Goal: Information Seeking & Learning: Learn about a topic

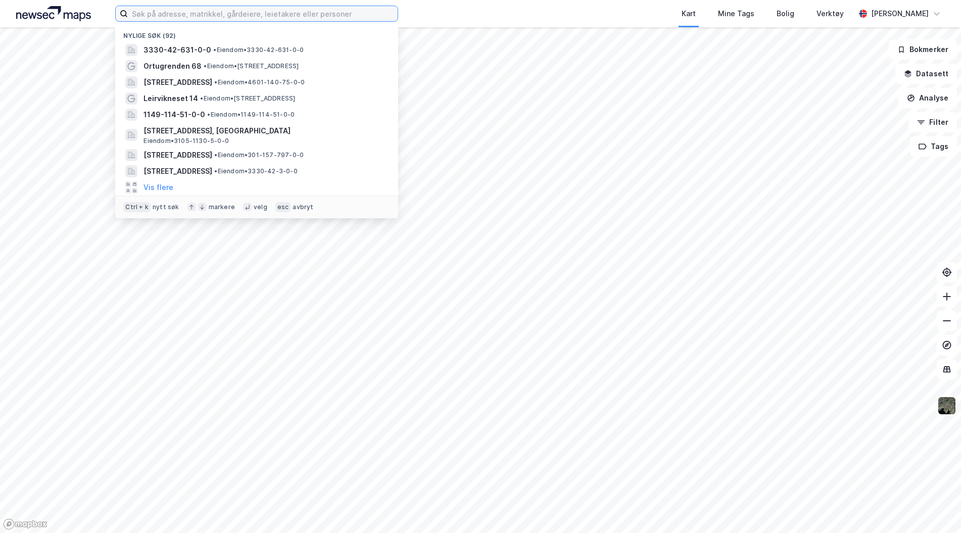
click at [281, 12] on input at bounding box center [263, 13] width 270 height 15
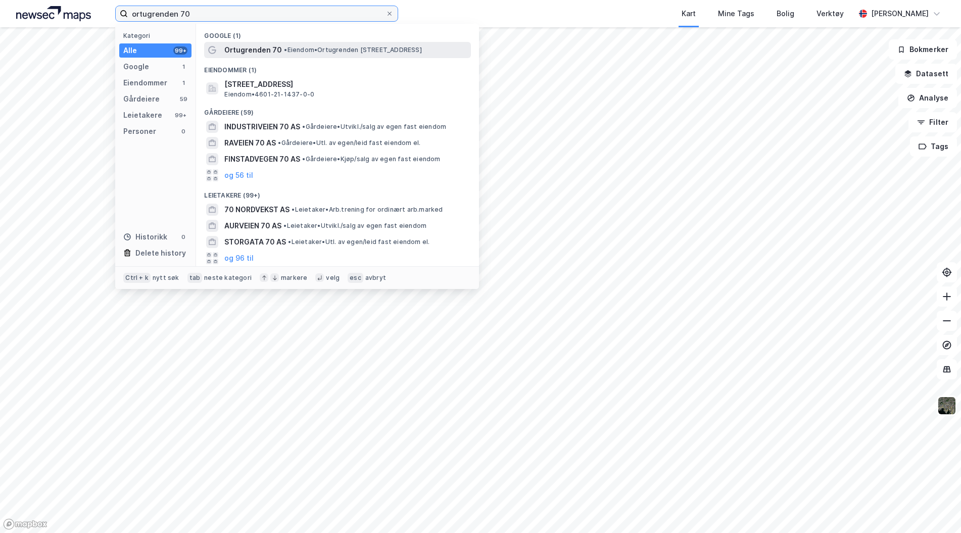
type input "ortugrenden 70"
click at [345, 47] on span "• Eiendom • [STREET_ADDRESS]" at bounding box center [352, 50] width 137 height 8
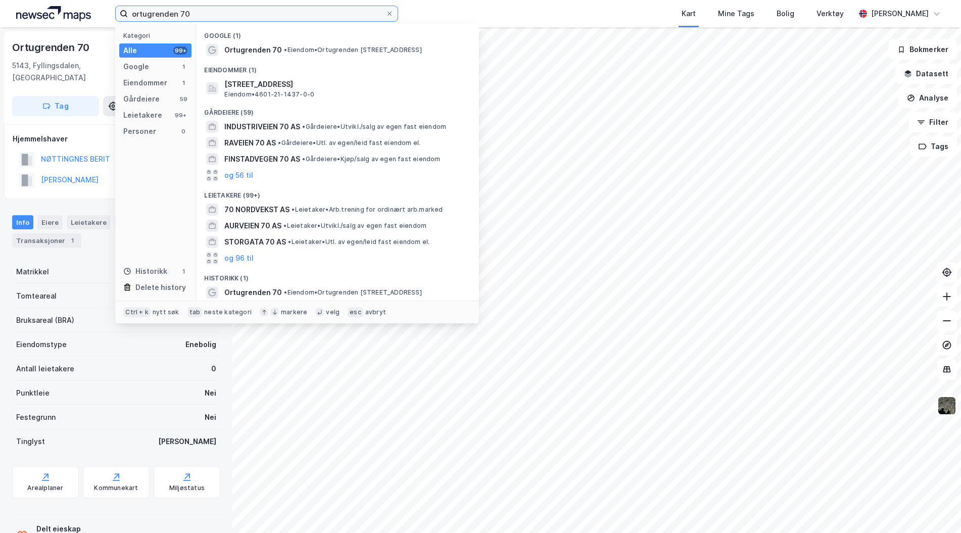
click at [212, 18] on input "ortugrenden 70" at bounding box center [257, 13] width 258 height 15
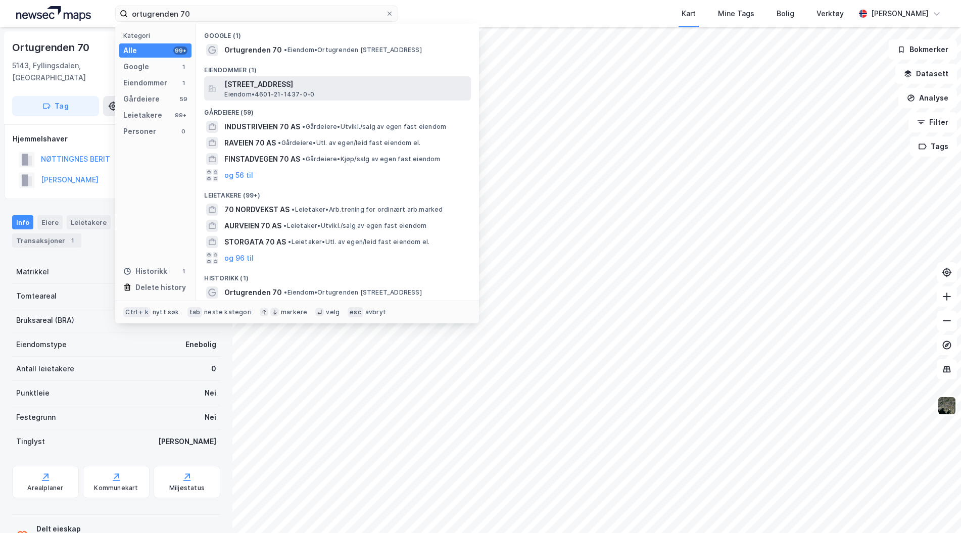
click at [310, 90] on span "Eiendom • 4601-21-1437-0-0" at bounding box center [269, 94] width 90 height 8
